Goal: Task Accomplishment & Management: Manage account settings

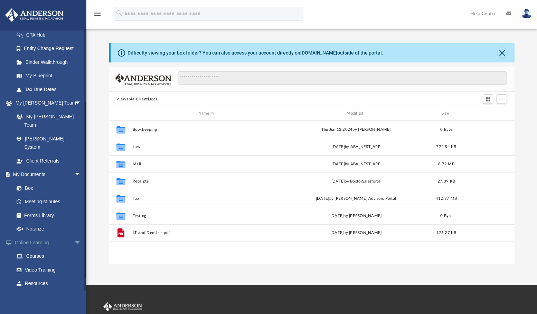
scroll to position [123, 0]
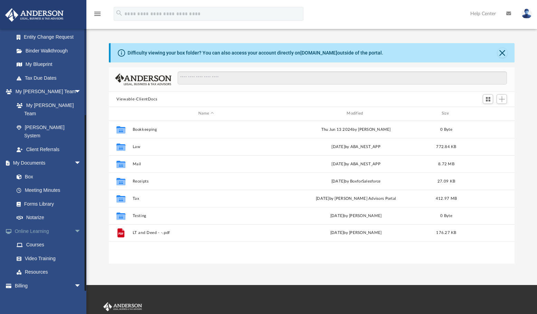
click at [74, 224] on span "arrow_drop_down" at bounding box center [81, 231] width 14 height 14
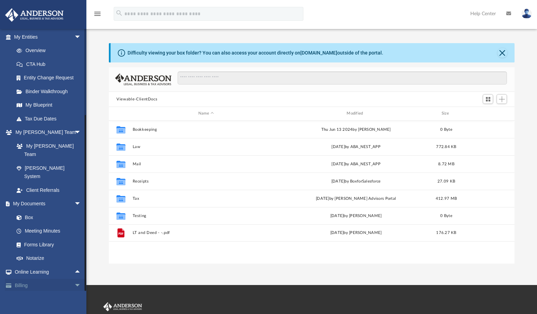
click at [74, 279] on span "arrow_drop_down" at bounding box center [81, 286] width 14 height 14
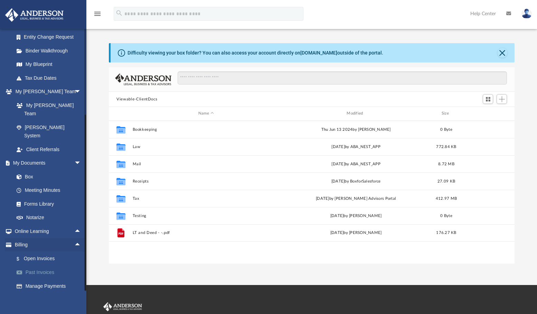
scroll to position [35, 0]
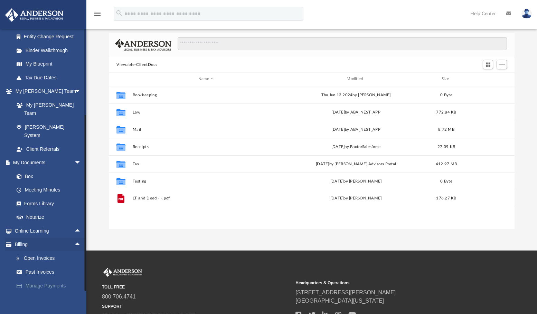
click at [51, 279] on link "Manage Payments" at bounding box center [51, 286] width 82 height 14
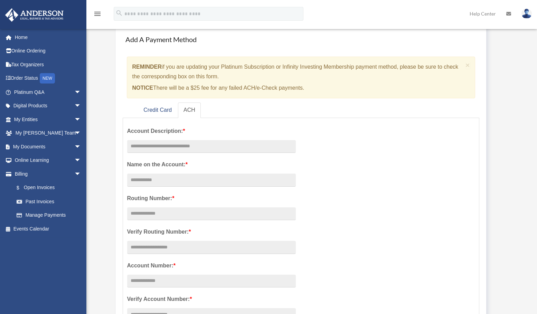
scroll to position [69, 0]
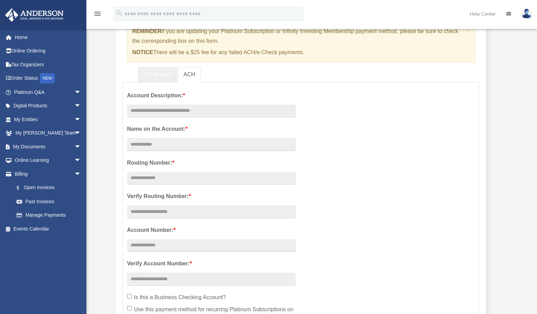
click at [165, 74] on link "Credit Card" at bounding box center [157, 75] width 39 height 16
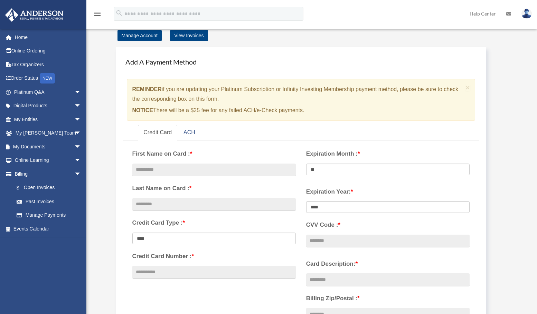
scroll to position [0, 0]
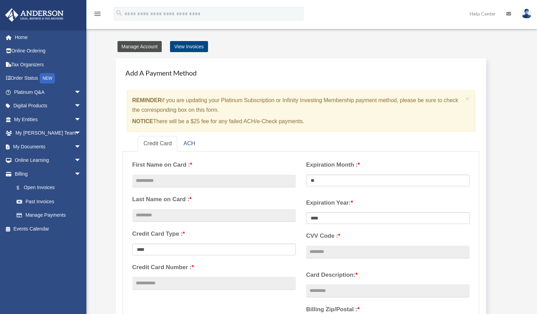
click at [141, 47] on link "Manage Account" at bounding box center [139, 46] width 44 height 11
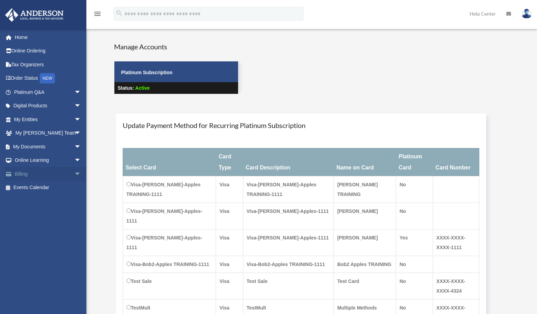
click at [74, 173] on span "arrow_drop_down" at bounding box center [81, 174] width 14 height 14
click at [61, 216] on link "Manage Payments" at bounding box center [51, 216] width 82 height 14
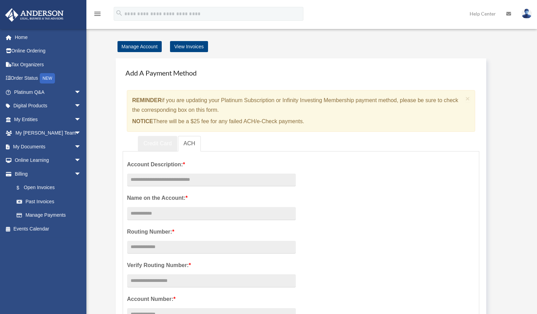
click at [152, 146] on link "Credit Card" at bounding box center [157, 144] width 39 height 16
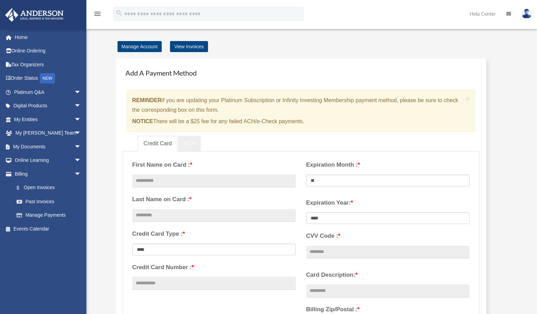
click at [187, 142] on link "ACH" at bounding box center [189, 144] width 23 height 16
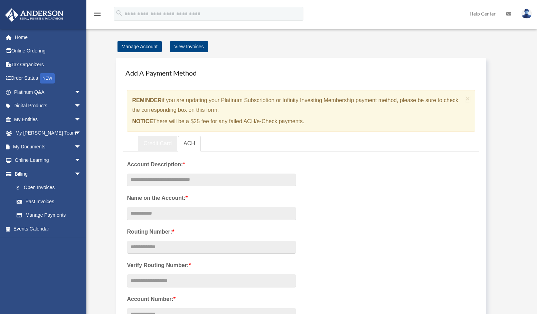
click at [162, 141] on link "Credit Card" at bounding box center [157, 144] width 39 height 16
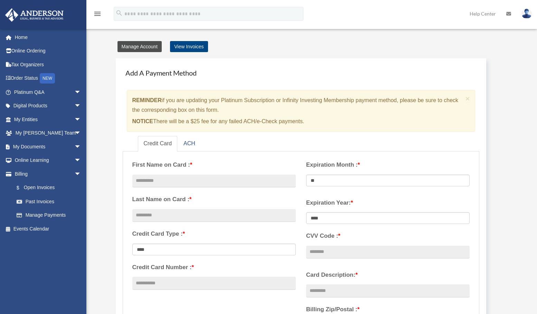
click at [131, 48] on link "Manage Account" at bounding box center [139, 46] width 44 height 11
